Goal: Task Accomplishment & Management: Manage account settings

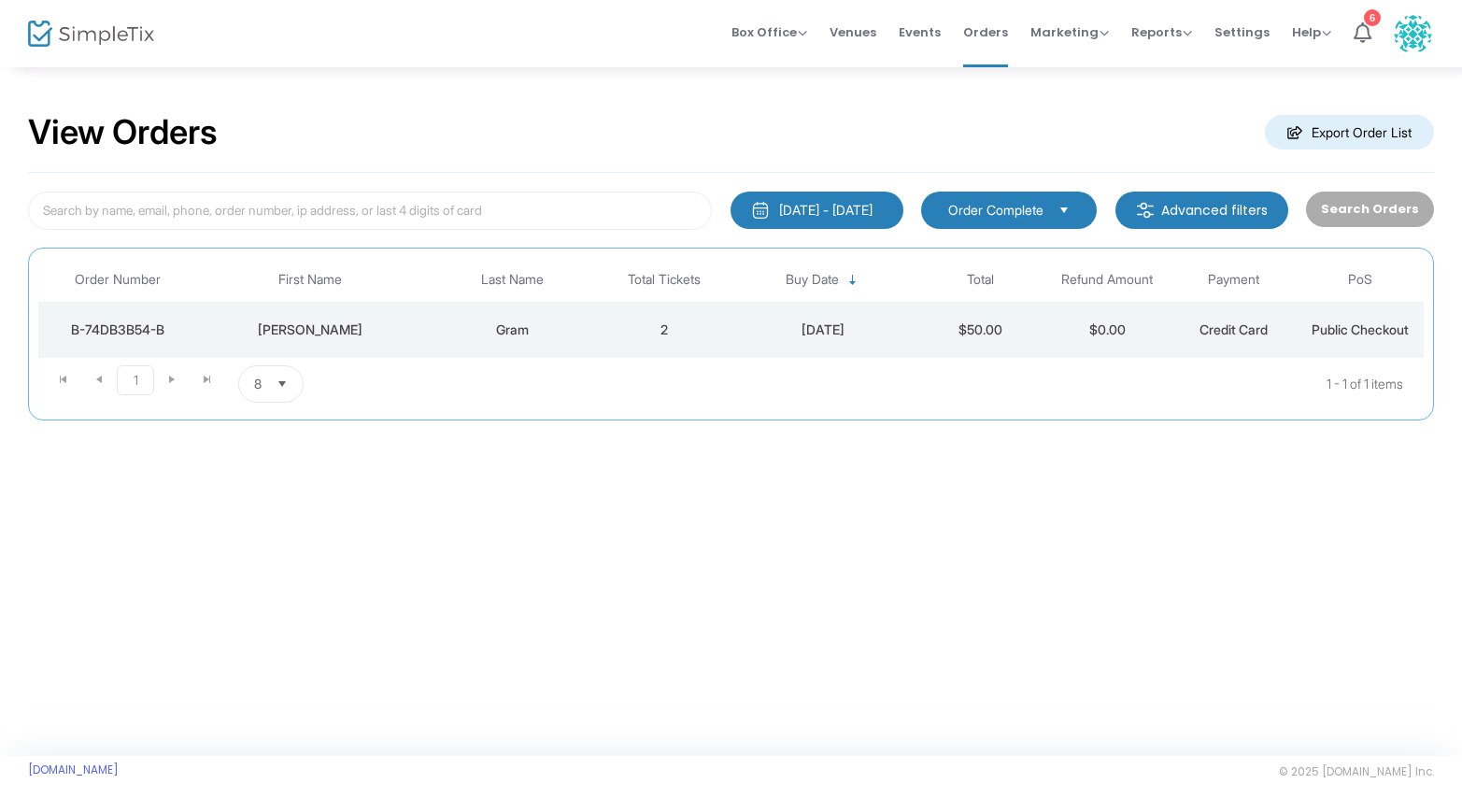
click at [816, 209] on div "[DATE] - [DATE]" at bounding box center [826, 210] width 93 height 19
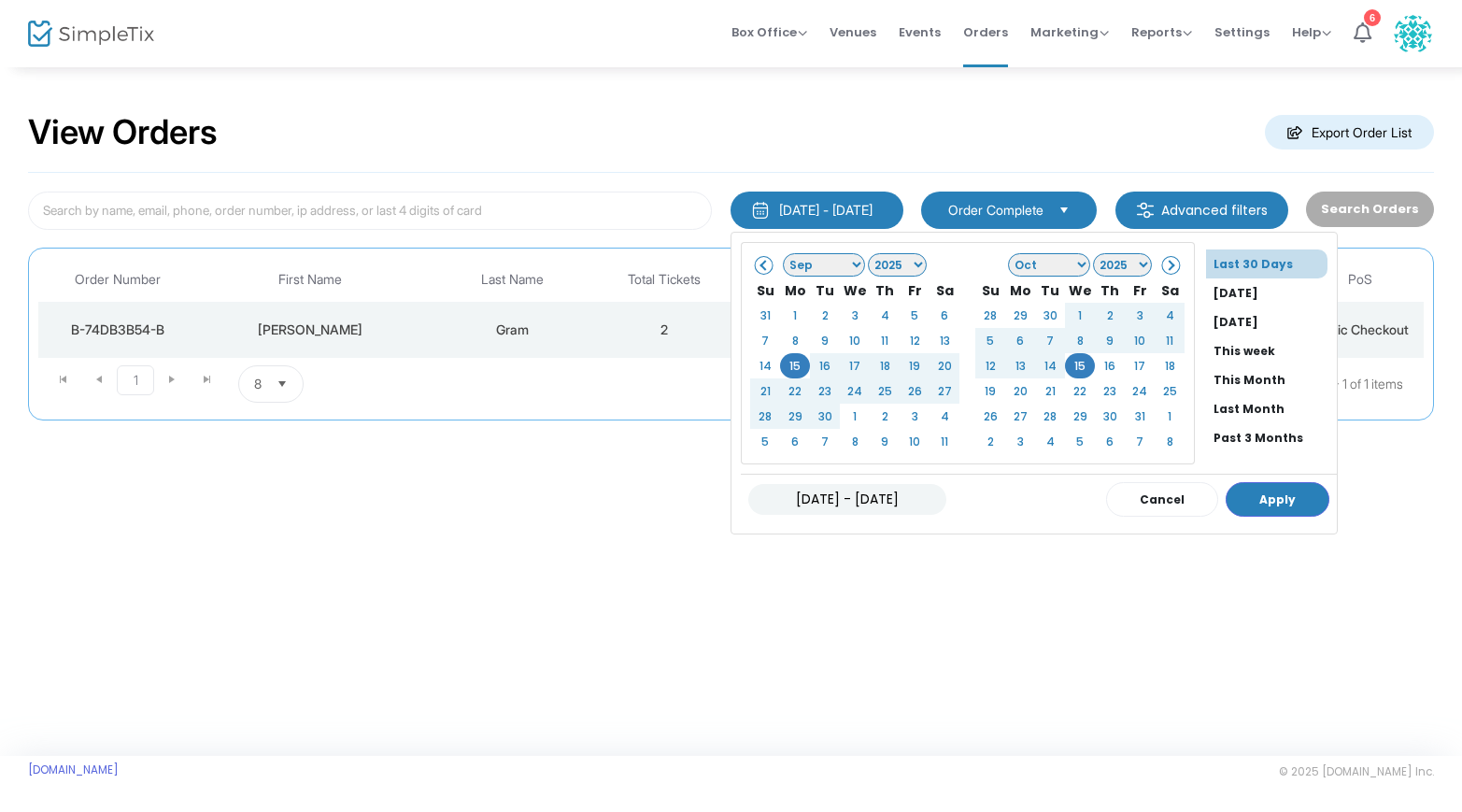
click at [760, 268] on span at bounding box center [764, 264] width 10 height 10
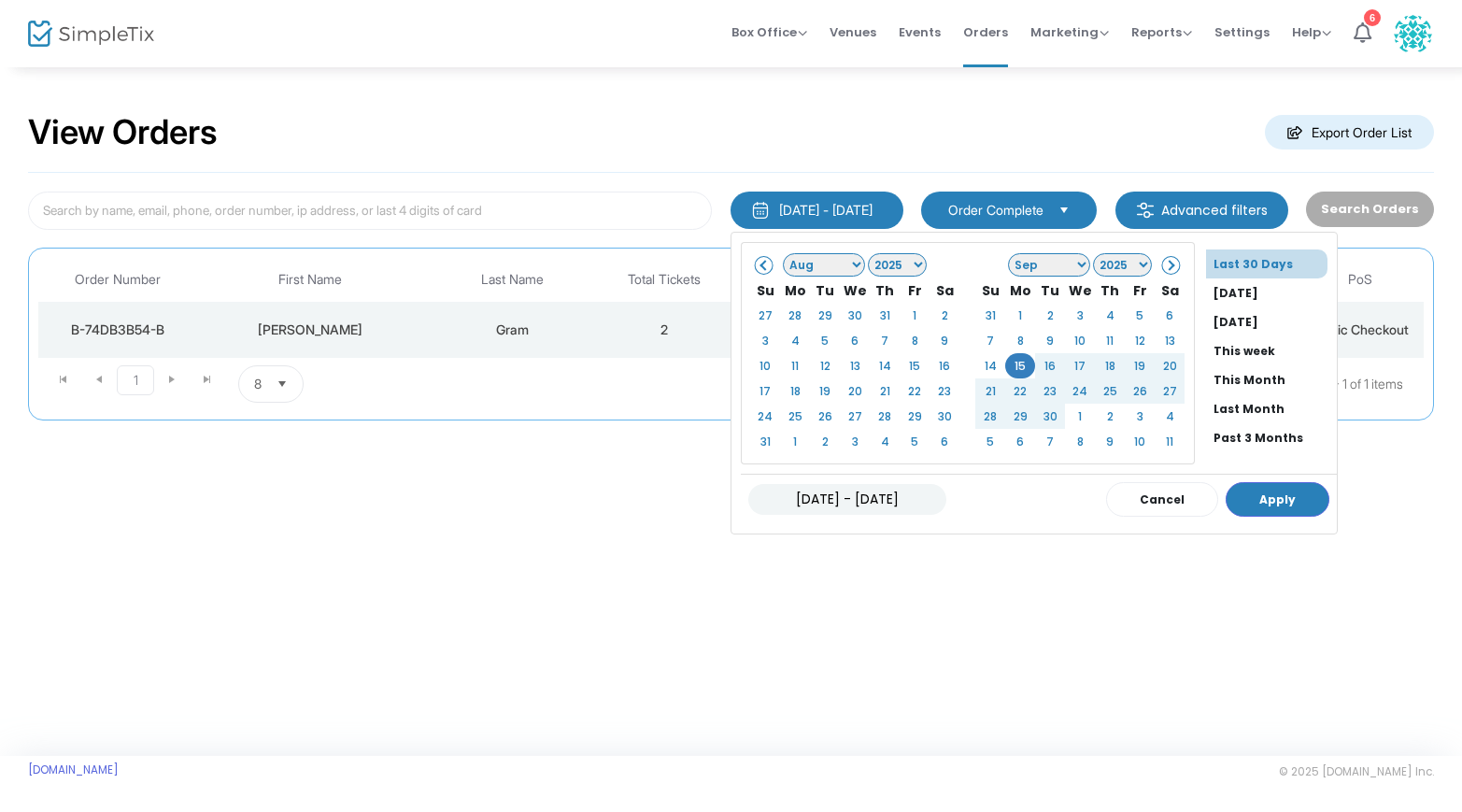
click at [760, 266] on span at bounding box center [764, 264] width 10 height 10
click at [760, 265] on span at bounding box center [764, 264] width 10 height 10
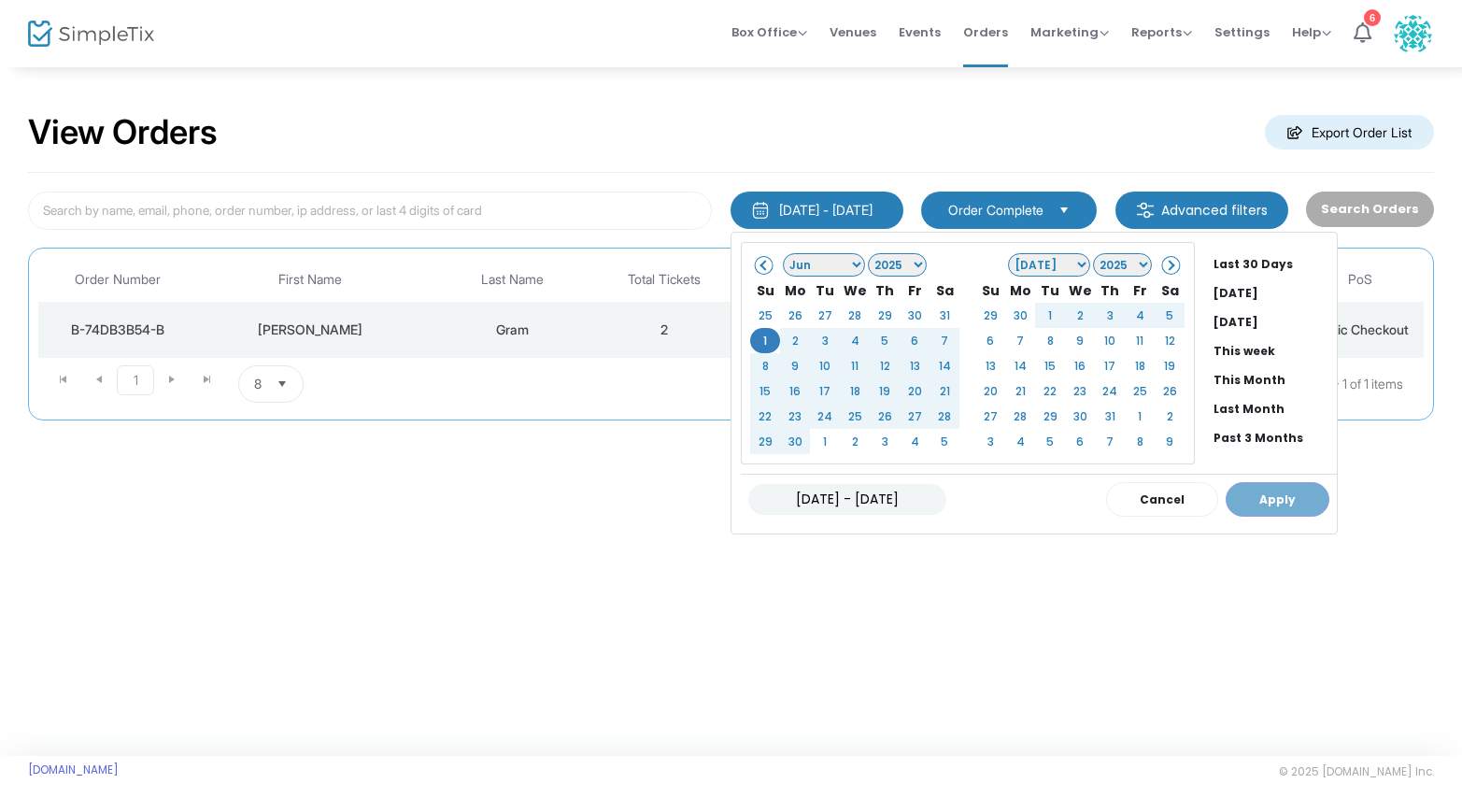
click at [1047, 263] on select "Jan Feb Mar Apr May Jun [DATE] Aug Sep Oct Nov Dec" at bounding box center [1049, 264] width 82 height 24
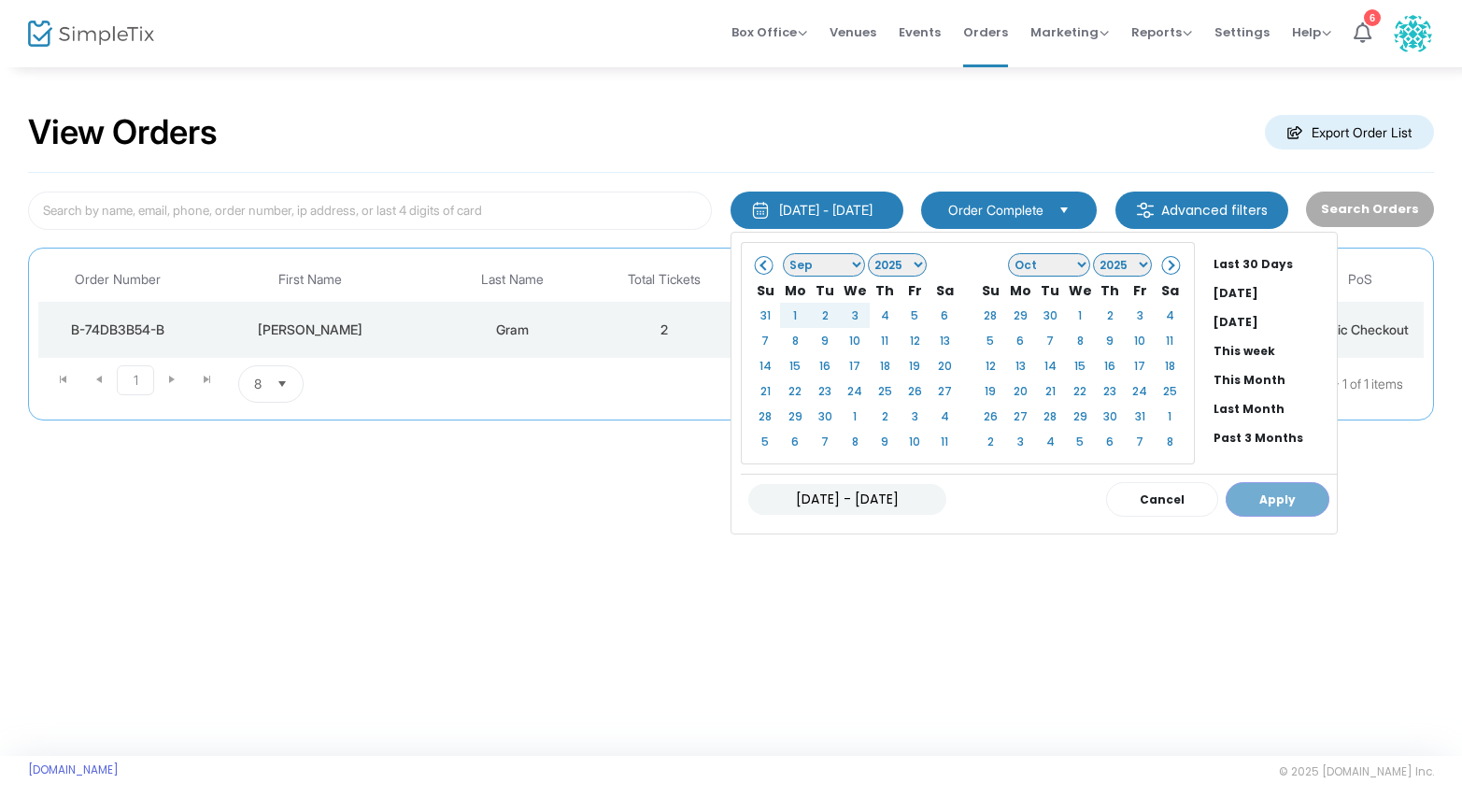
click at [817, 265] on select "Jan Feb Mar Apr May Jun [DATE] Aug Sep Oct Nov Dec" at bounding box center [824, 264] width 82 height 24
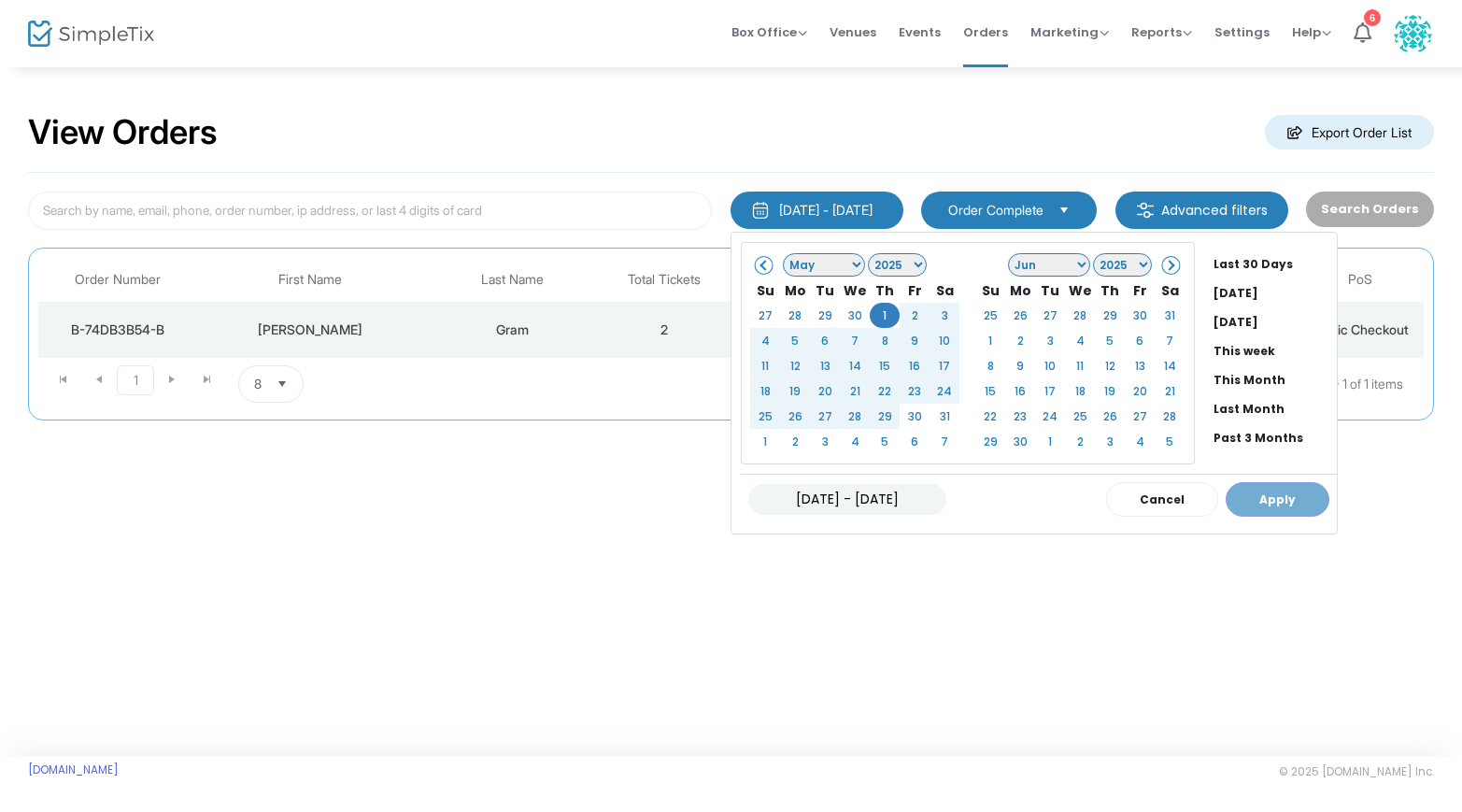
click at [1049, 264] on select "Jan Feb Mar Apr May Jun [DATE] Aug Sep Oct Nov Dec" at bounding box center [1049, 264] width 82 height 24
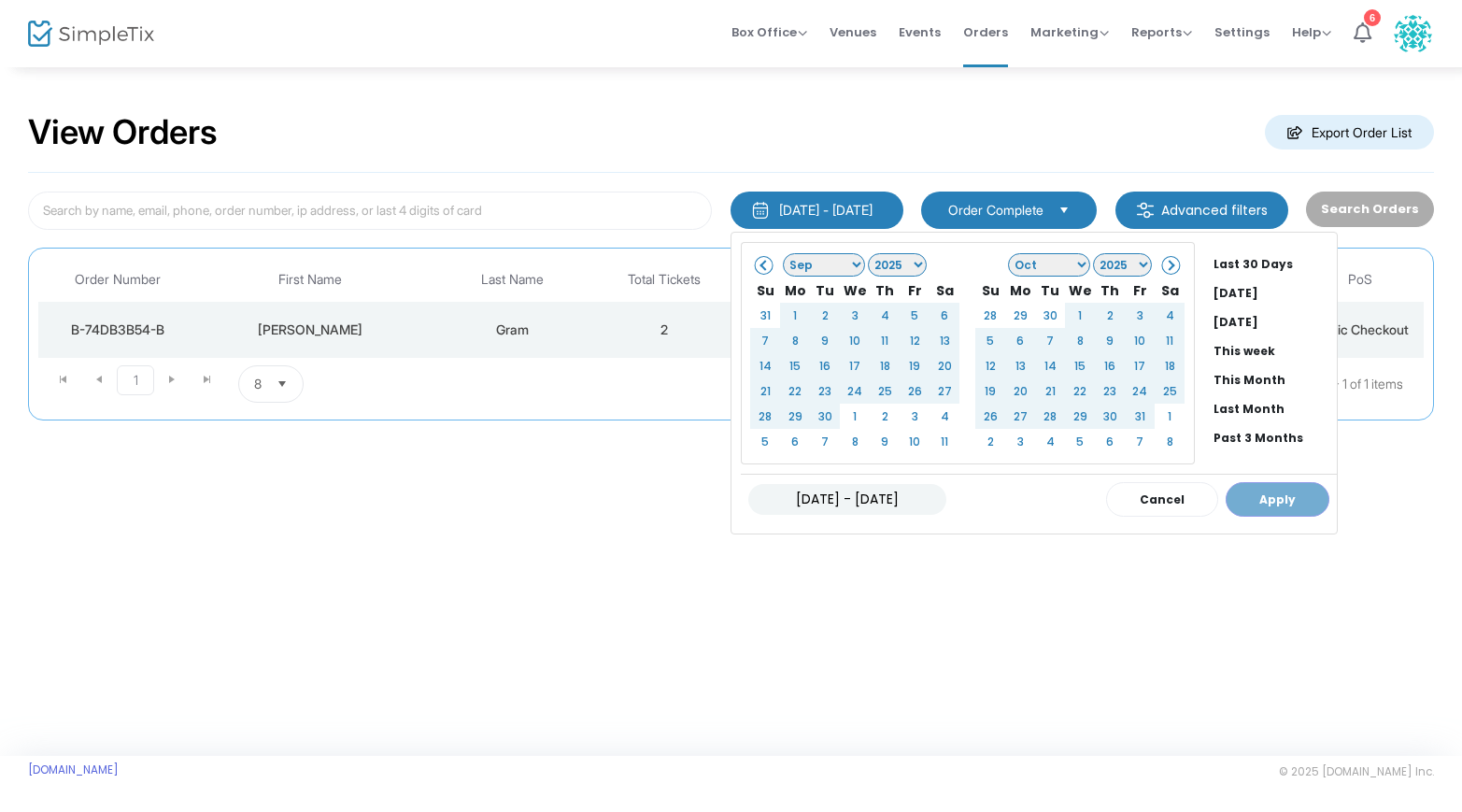
click at [769, 498] on input "[DATE] - [DATE]" at bounding box center [847, 499] width 198 height 31
click at [748, 502] on input "[DATE] - [DATE]" at bounding box center [847, 499] width 198 height 31
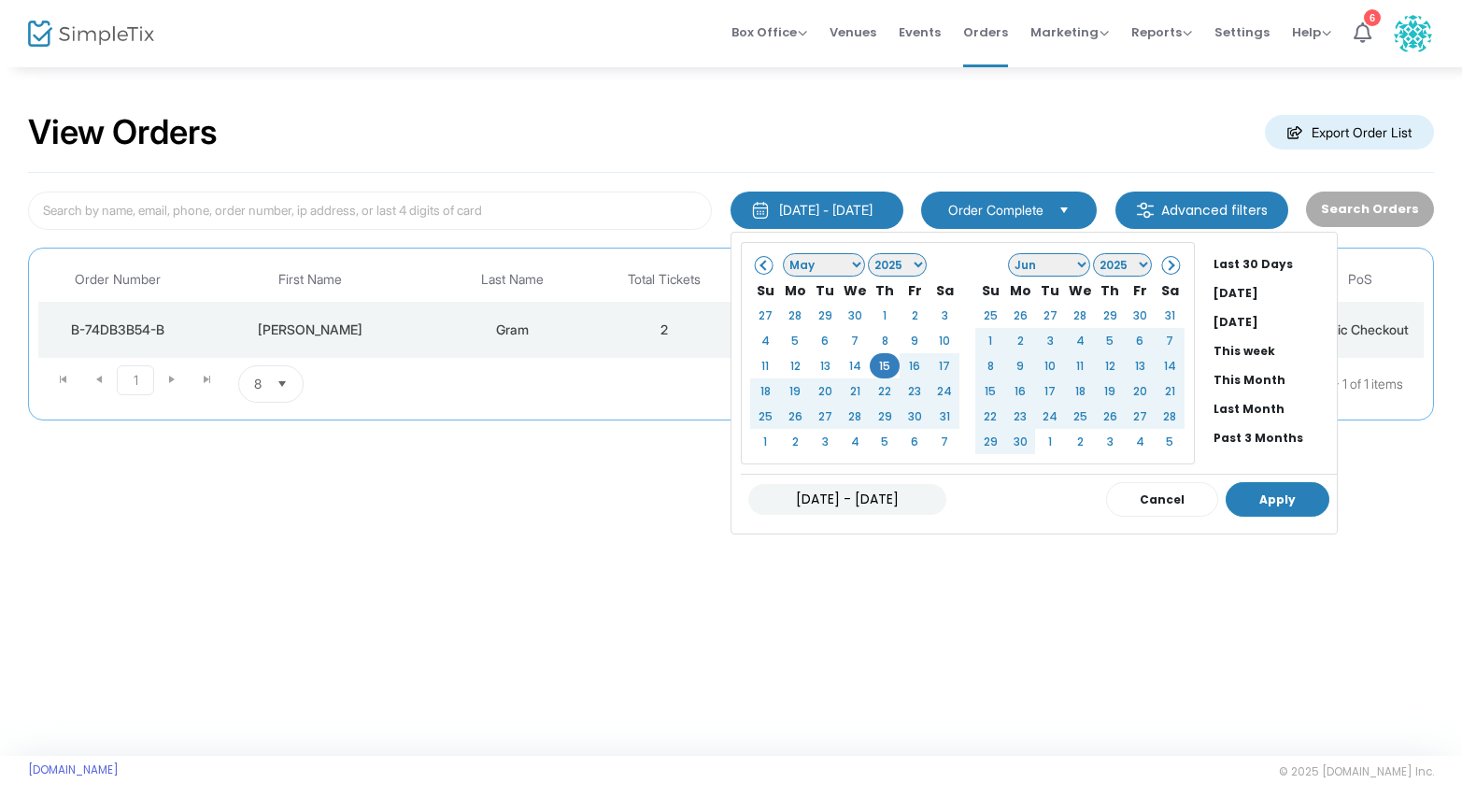
type input "[DATE] - [DATE]"
click at [1242, 500] on button "Apply" at bounding box center [1277, 499] width 104 height 35
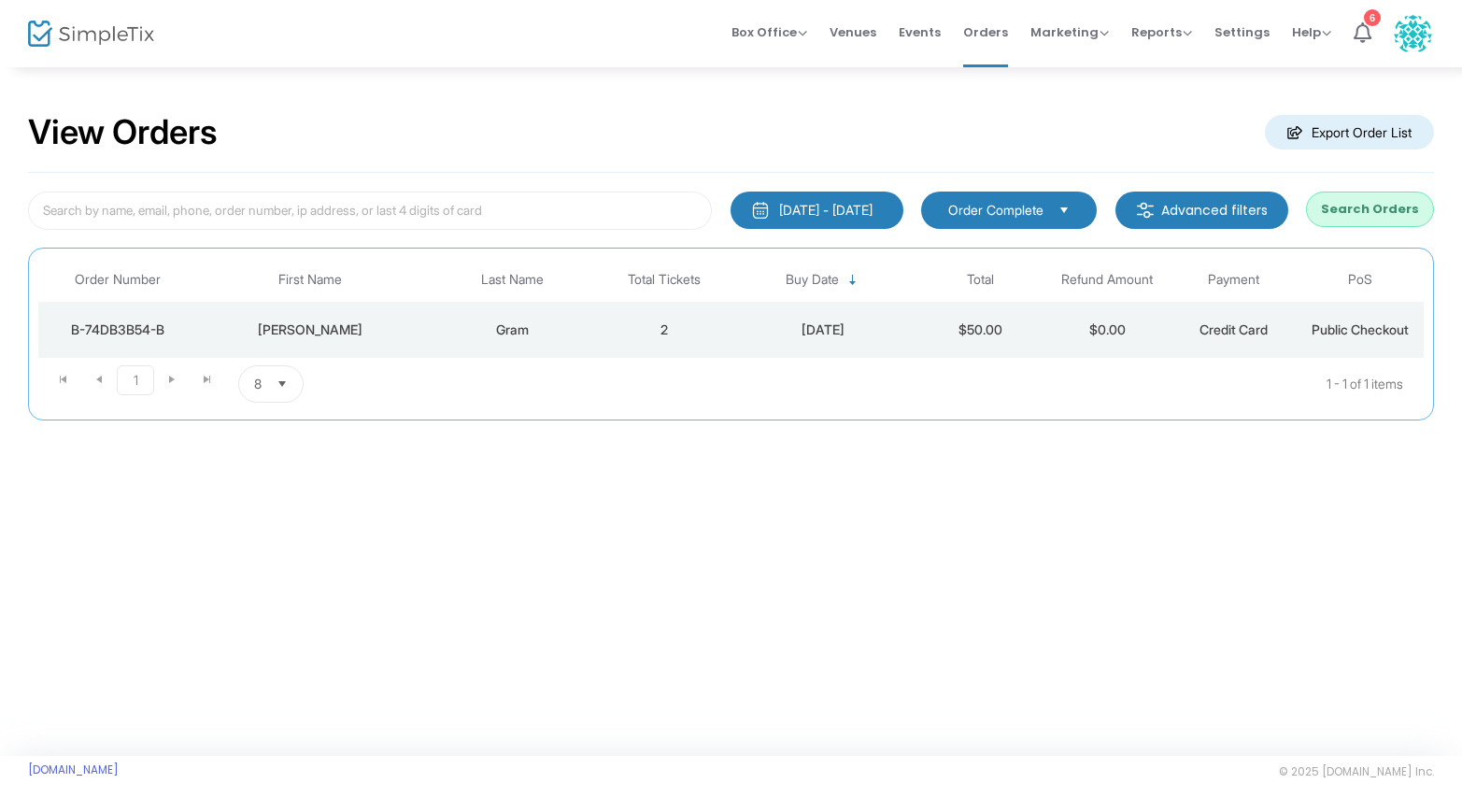
click at [1398, 209] on button "Search Orders" at bounding box center [1371, 209] width 128 height 36
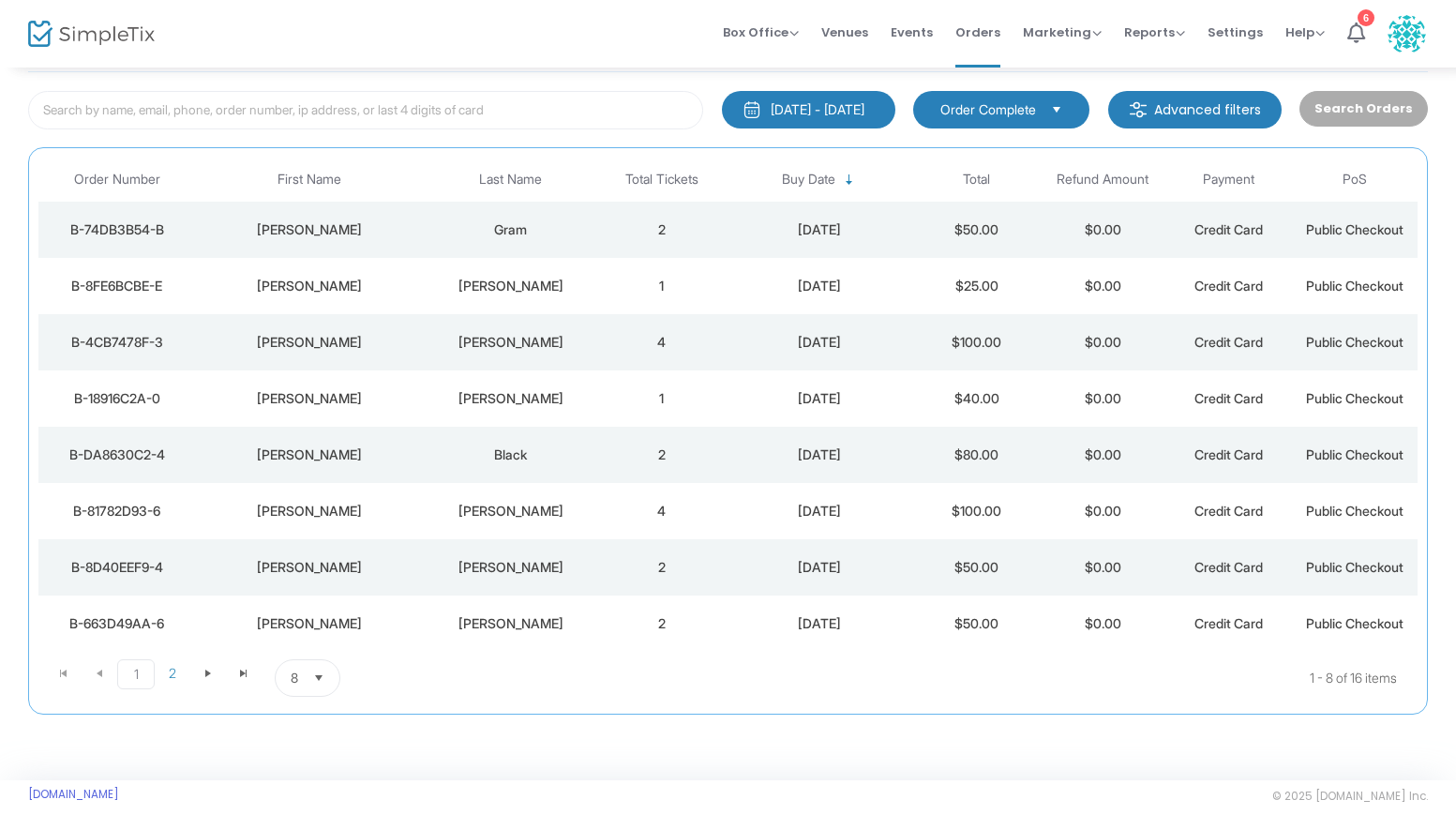
scroll to position [123, 0]
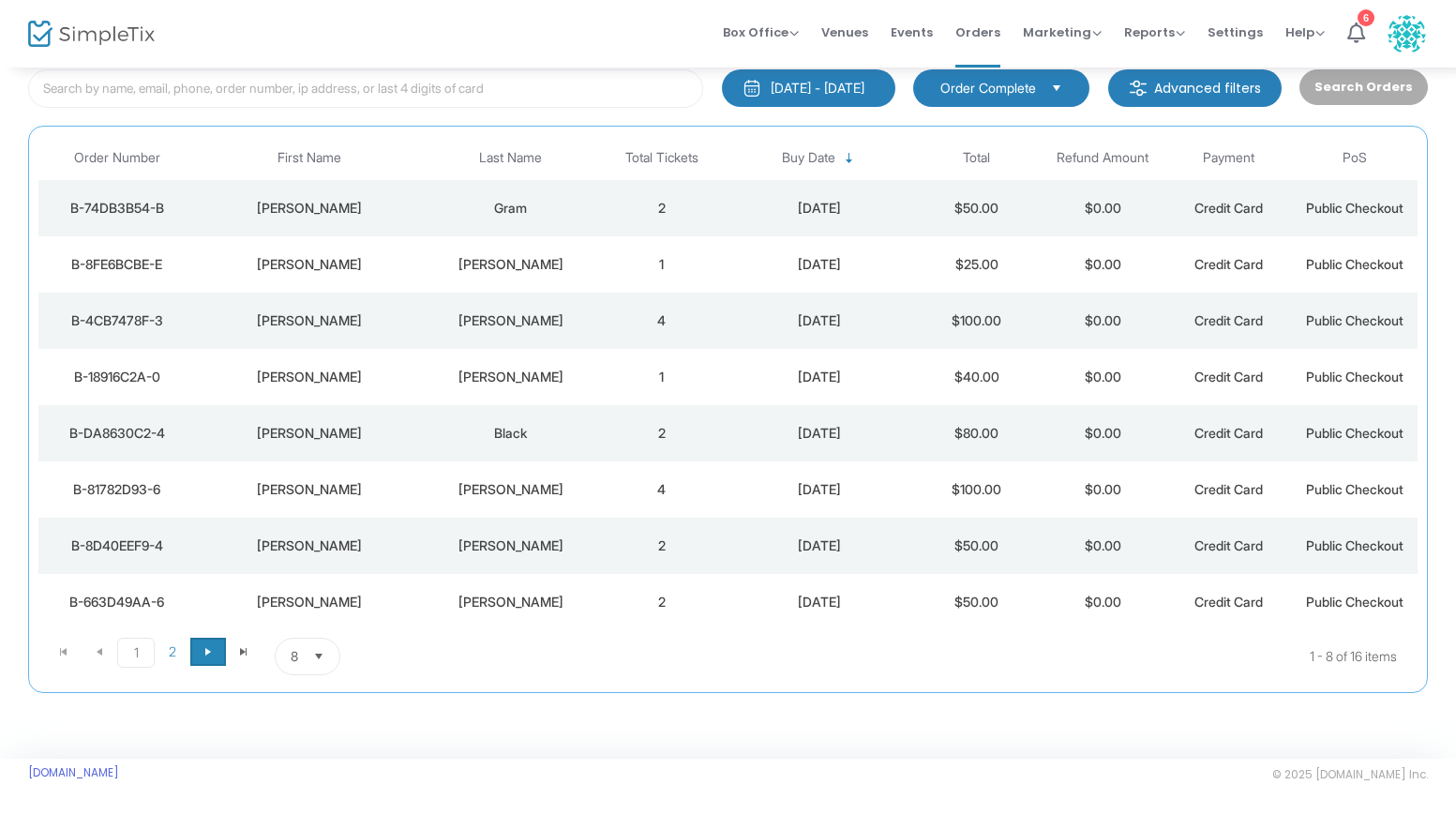
click at [207, 653] on span "Go to the next page" at bounding box center [208, 652] width 15 height 15
click at [133, 651] on span "1" at bounding box center [135, 652] width 36 height 28
